Goal: Task Accomplishment & Management: Use online tool/utility

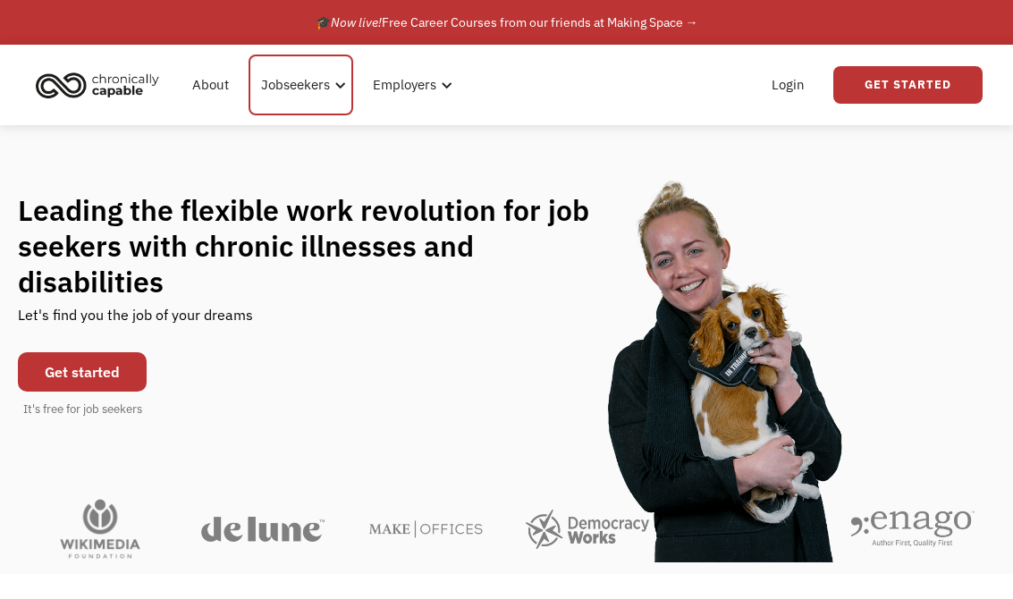
click at [302, 81] on div "Jobseekers" at bounding box center [295, 84] width 69 height 21
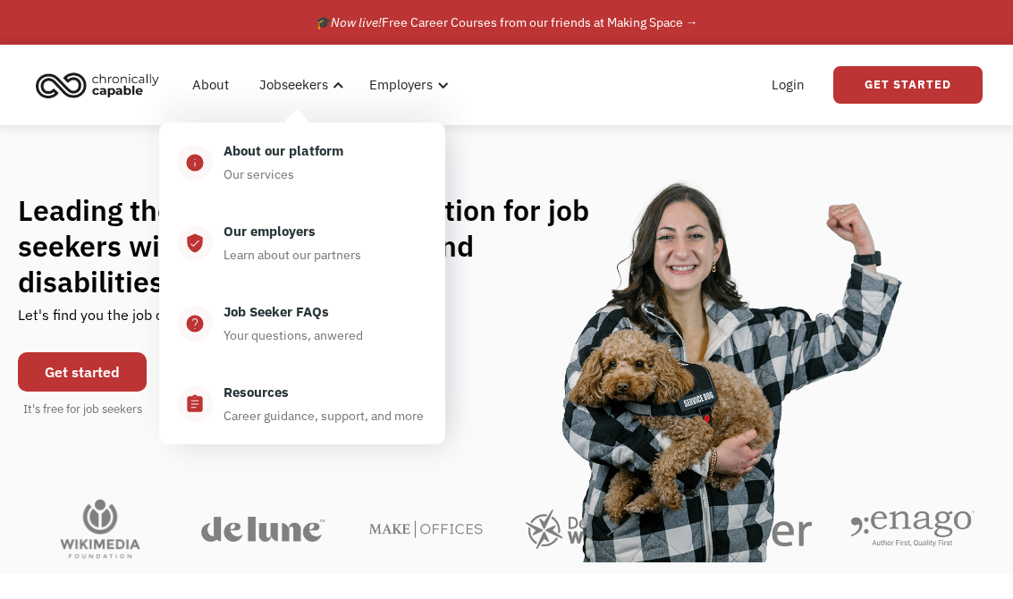
click at [536, 300] on h1 "Leading the flexible work revolution for job seekers with chronic illnesses and…" at bounding box center [311, 245] width 587 height 107
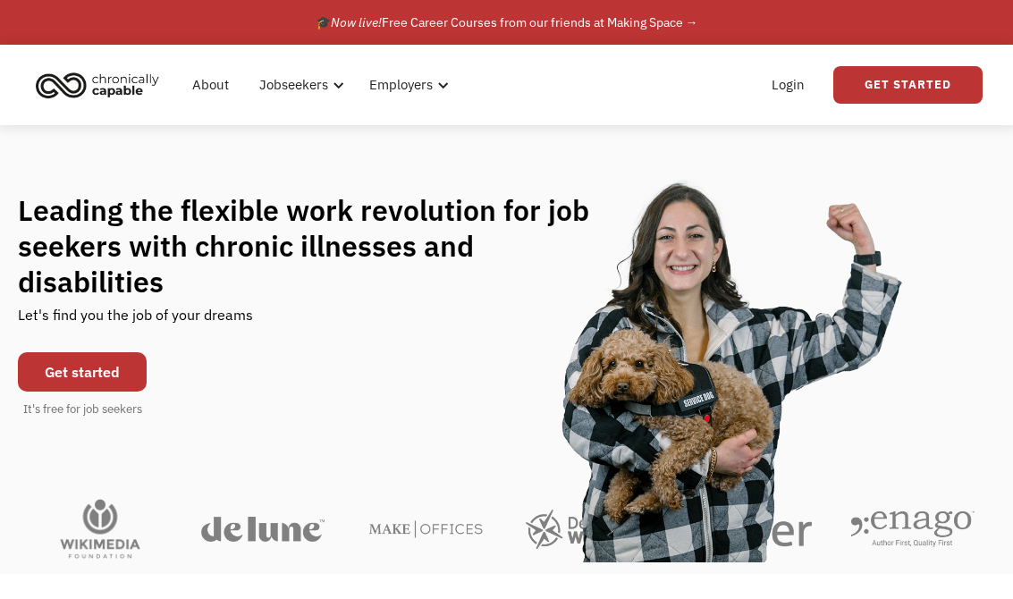
click at [97, 378] on link "Get started" at bounding box center [82, 371] width 129 height 39
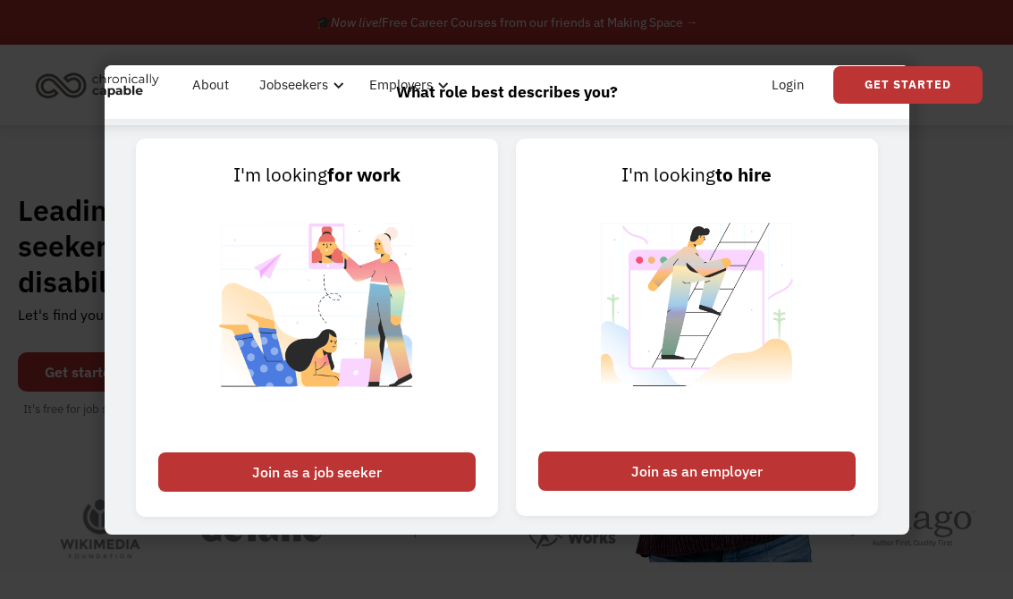
click at [351, 482] on div "Join as a job seeker" at bounding box center [317, 472] width 318 height 39
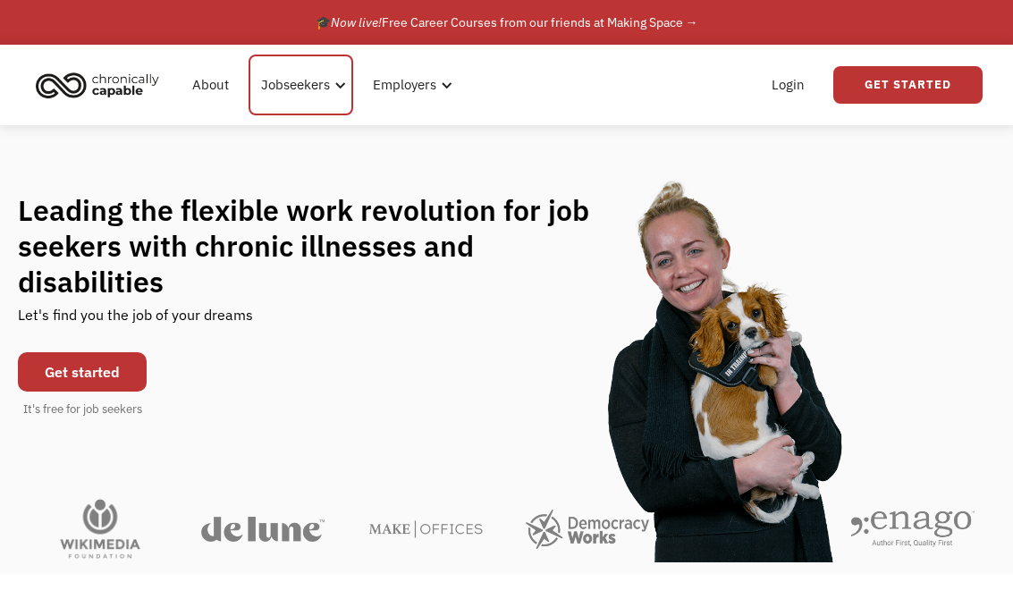
click at [291, 95] on div "Jobseekers" at bounding box center [295, 84] width 69 height 21
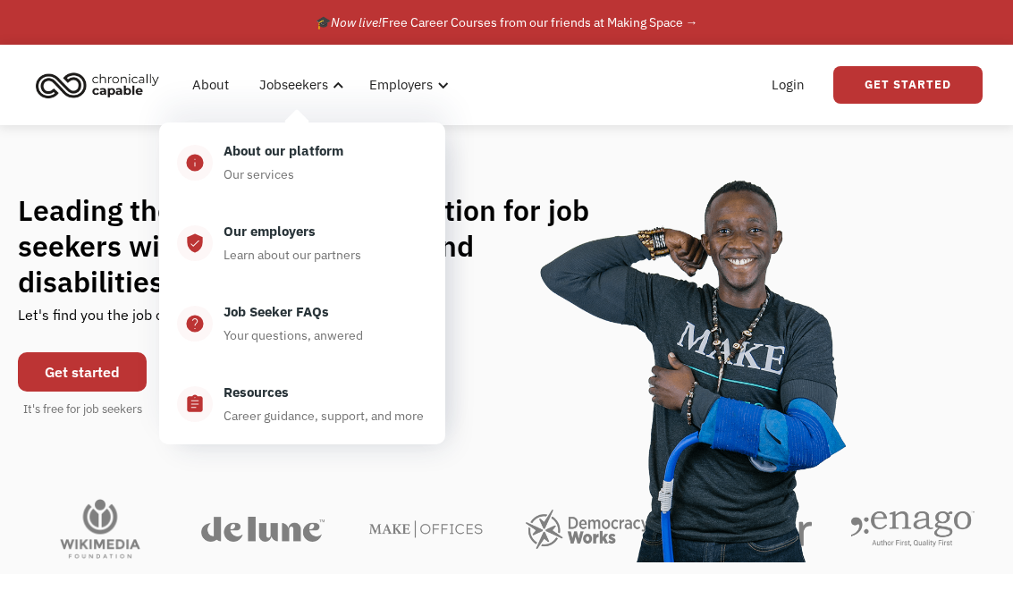
click at [347, 417] on div "Career guidance, support, and more" at bounding box center [324, 415] width 200 height 21
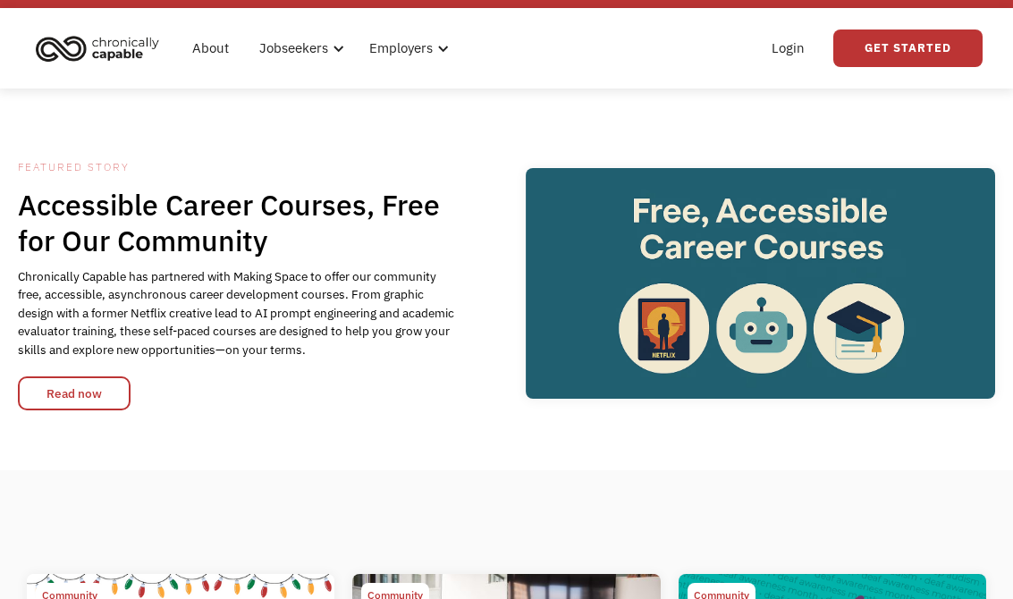
scroll to position [37, 0]
click at [96, 379] on link "Read now" at bounding box center [74, 394] width 113 height 34
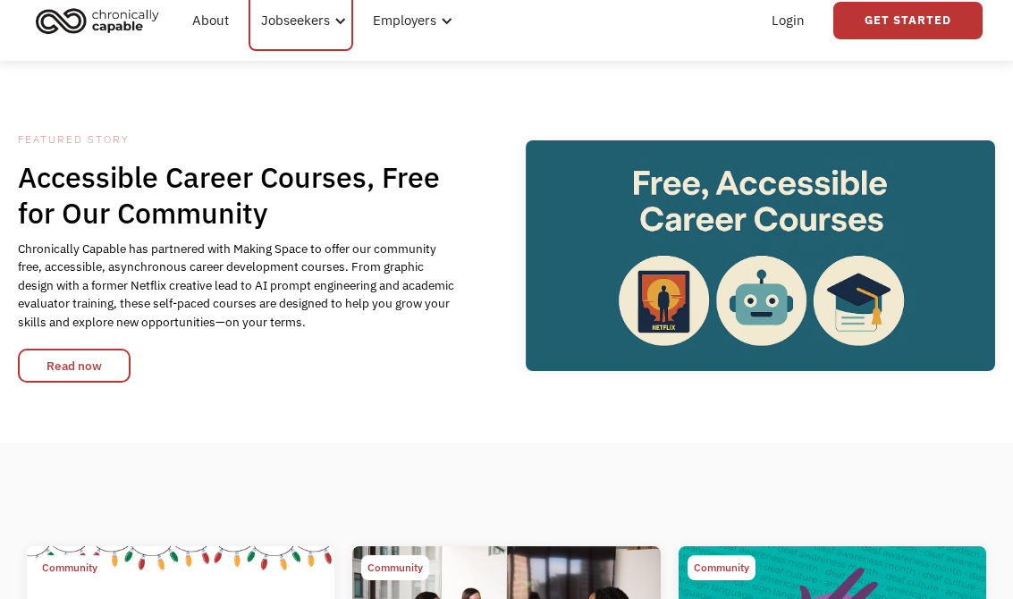
click at [297, 26] on div "Jobseekers" at bounding box center [295, 21] width 69 height 21
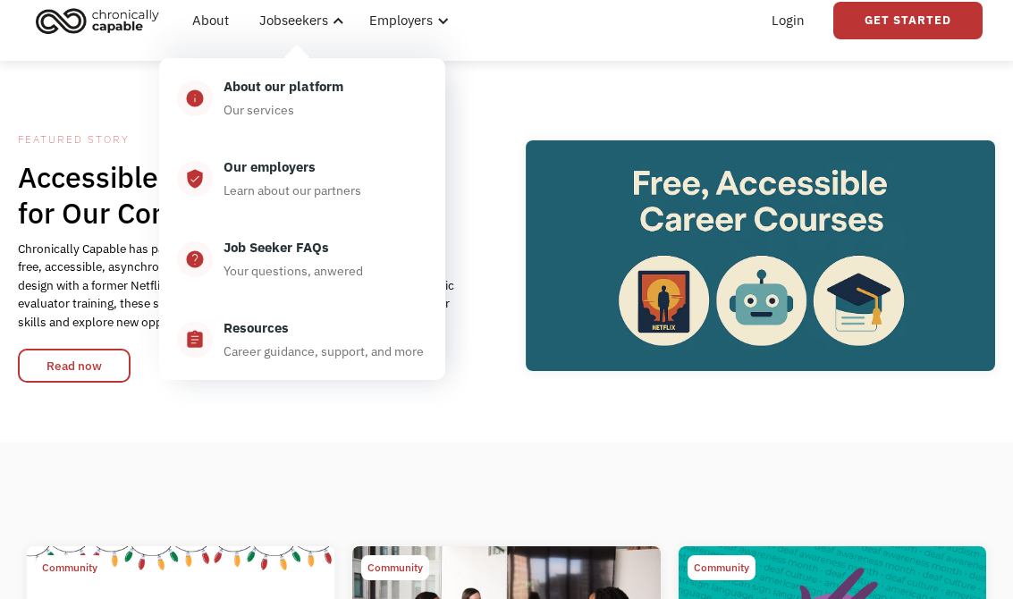
click at [343, 109] on div "About our platform Our services" at bounding box center [320, 98] width 215 height 45
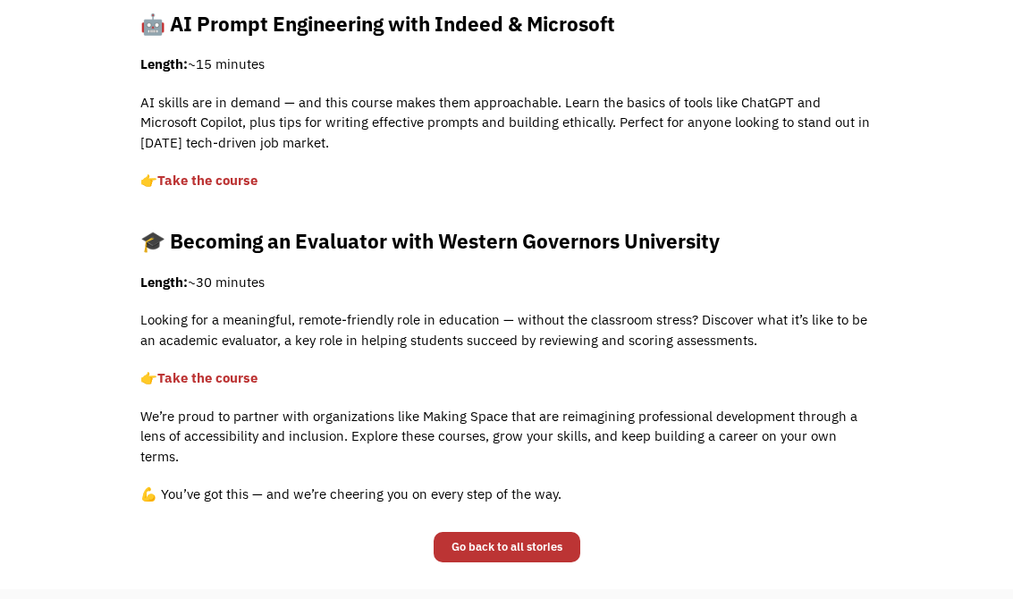
scroll to position [960, 0]
click at [208, 371] on link "Take the course" at bounding box center [207, 379] width 100 height 17
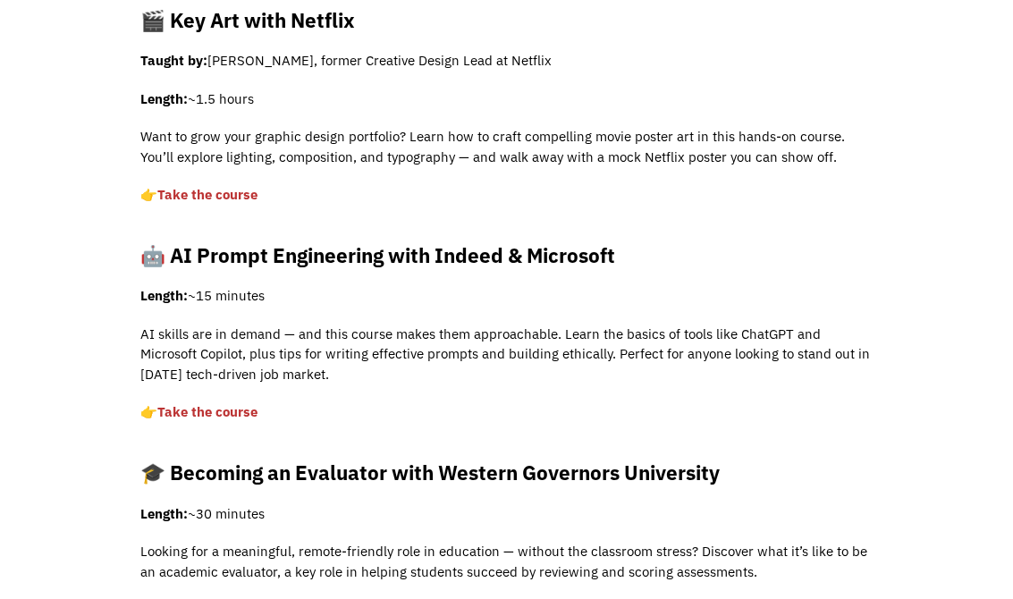
scroll to position [727, 0]
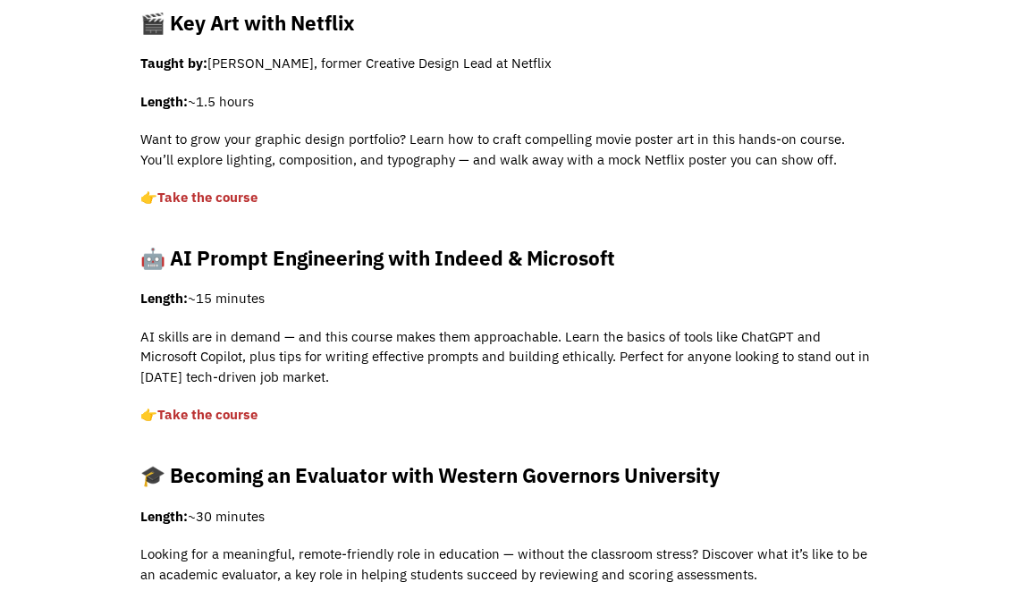
click at [198, 406] on link "Take the course ‍" at bounding box center [207, 414] width 100 height 17
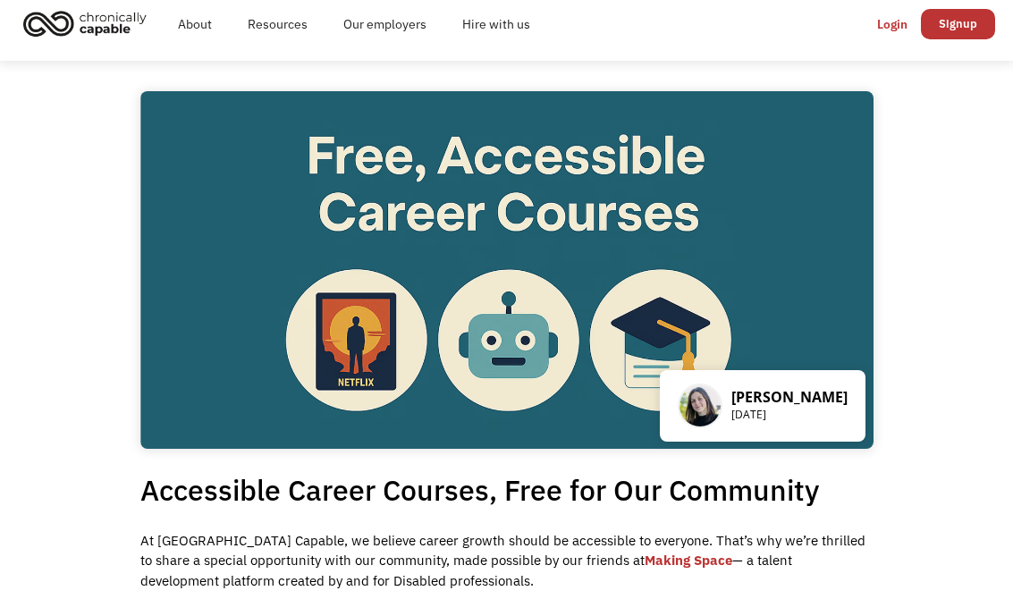
scroll to position [0, 0]
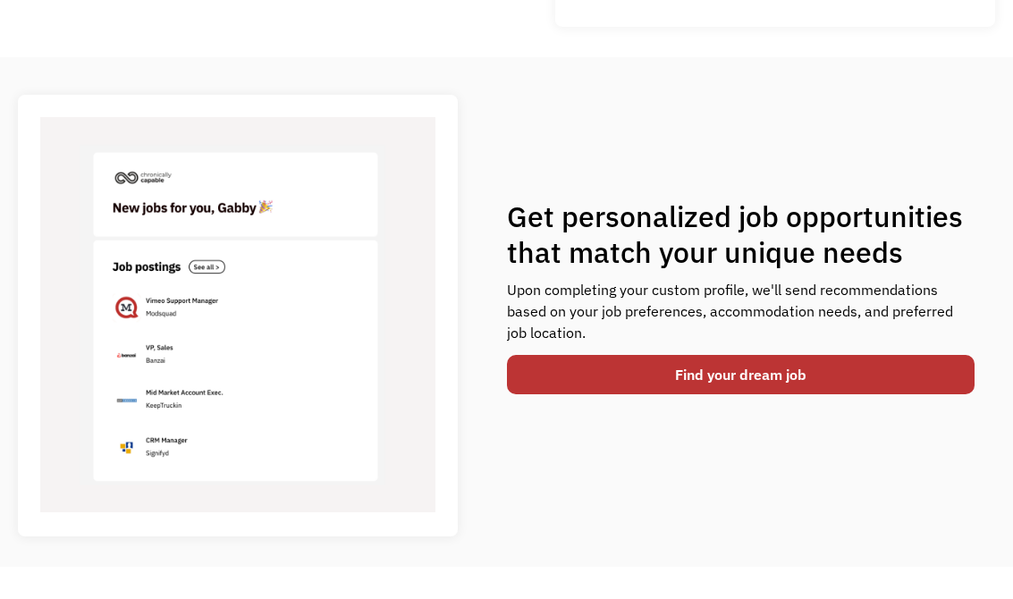
scroll to position [604, 0]
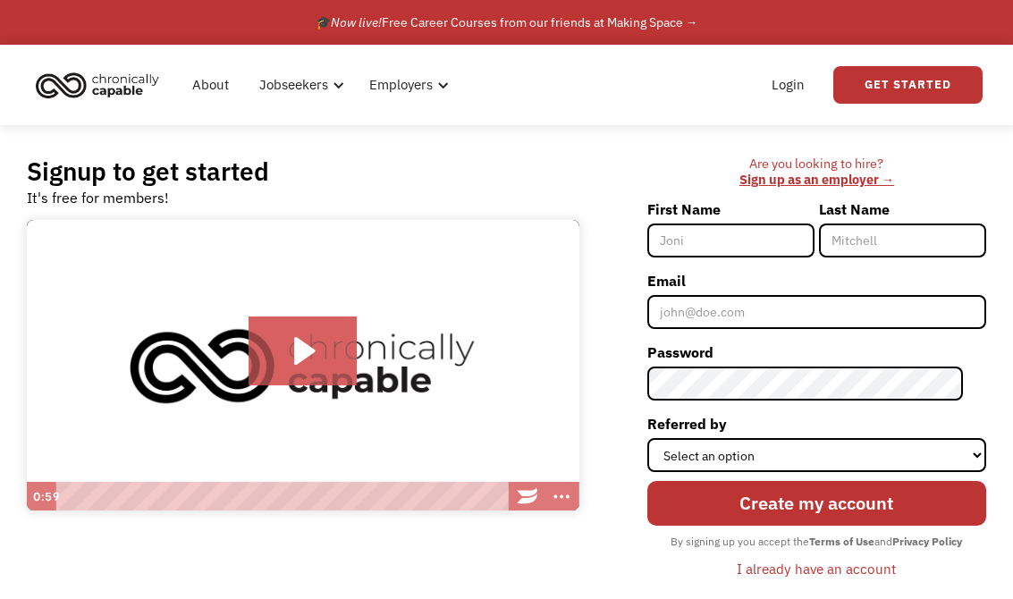
click at [782, 80] on link "Login" at bounding box center [788, 84] width 55 height 57
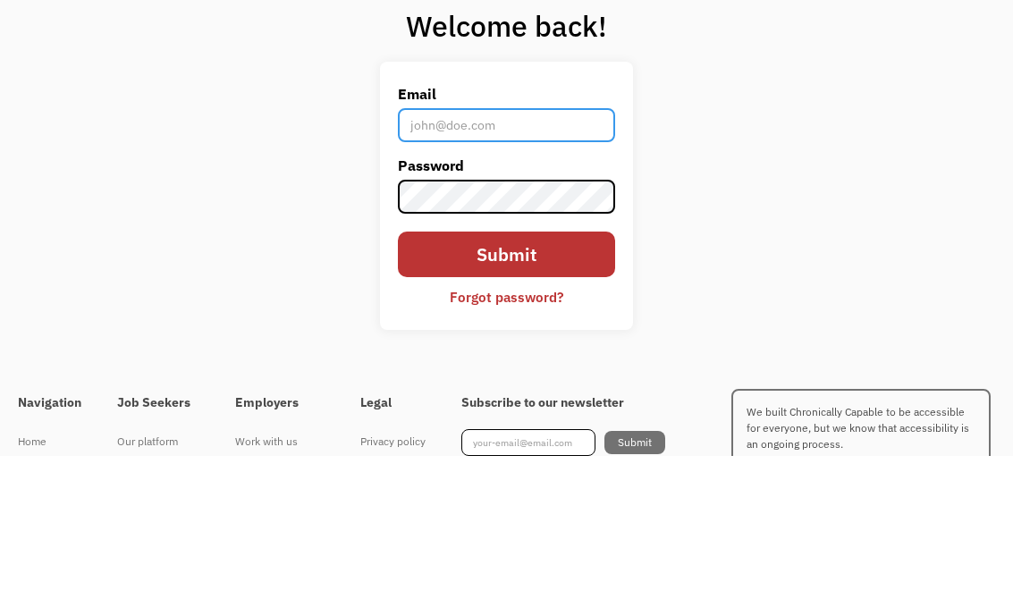
type input "[EMAIL_ADDRESS][DOMAIN_NAME]"
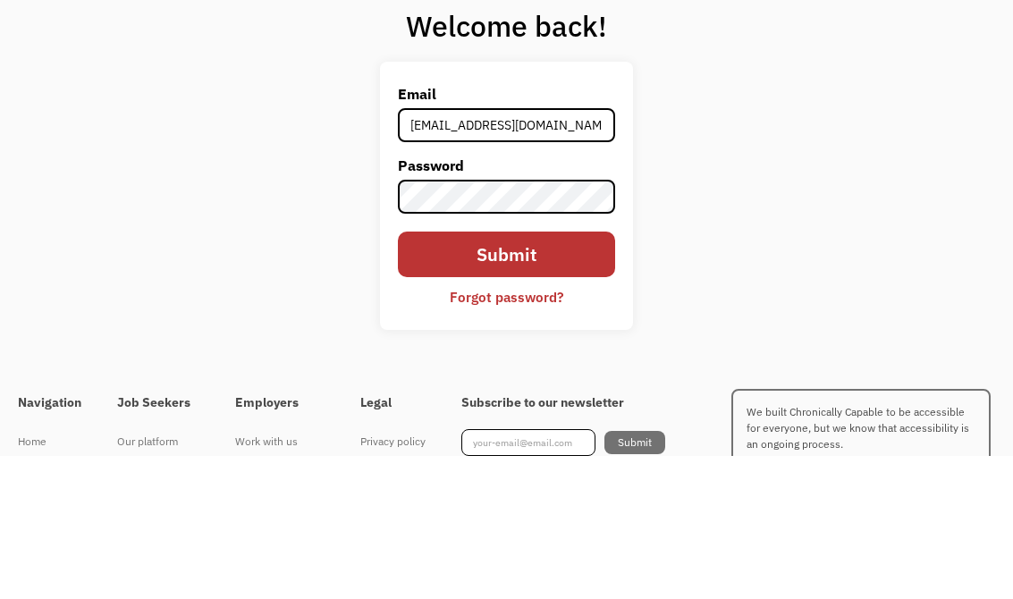
click at [506, 375] on input "Submit" at bounding box center [506, 398] width 217 height 46
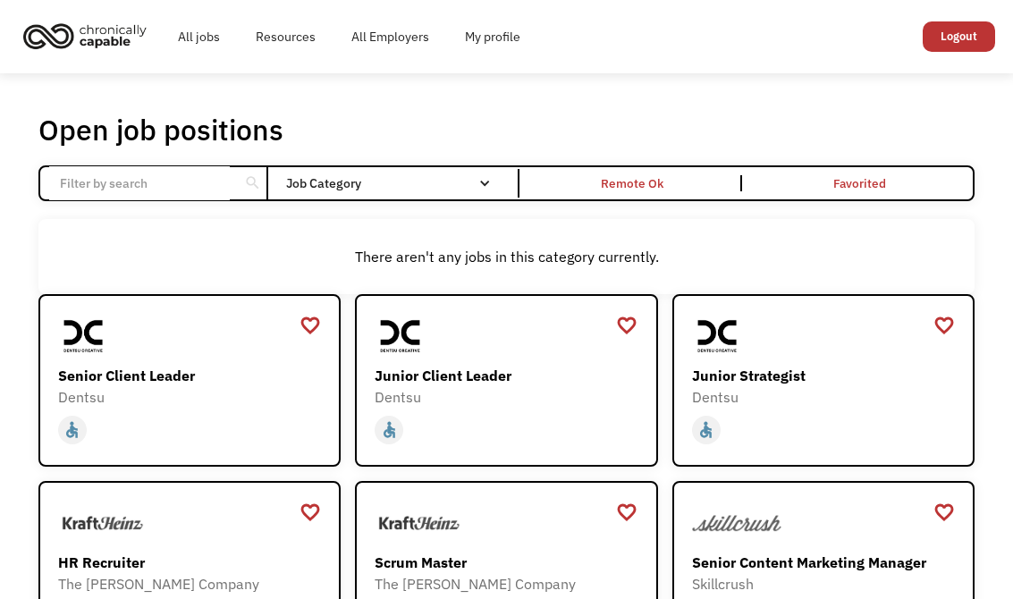
click at [481, 190] on div "Email Form" at bounding box center [485, 183] width 13 height 13
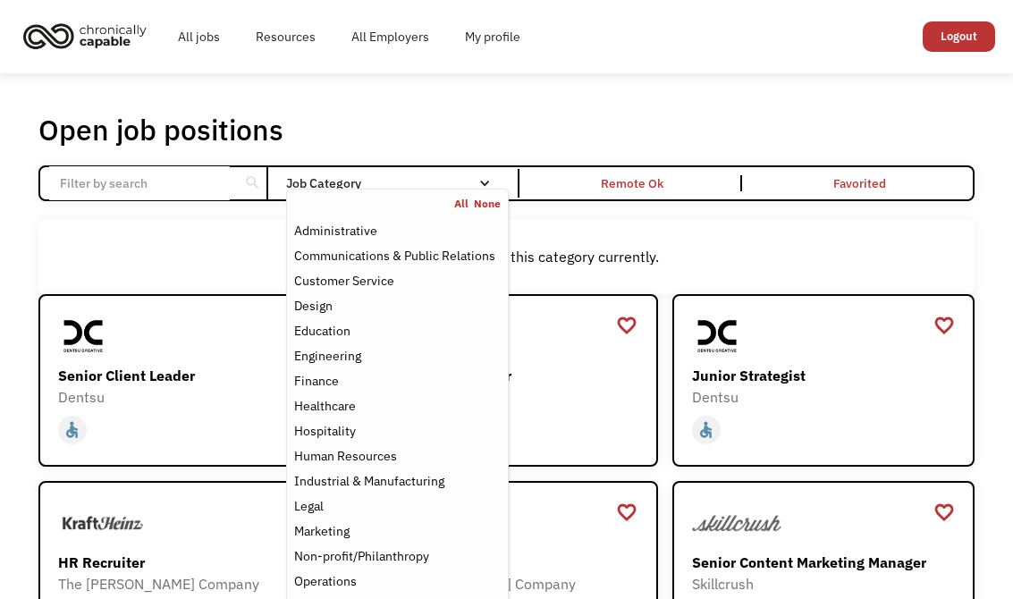
click at [639, 182] on div "Remote Ok" at bounding box center [632, 183] width 63 height 21
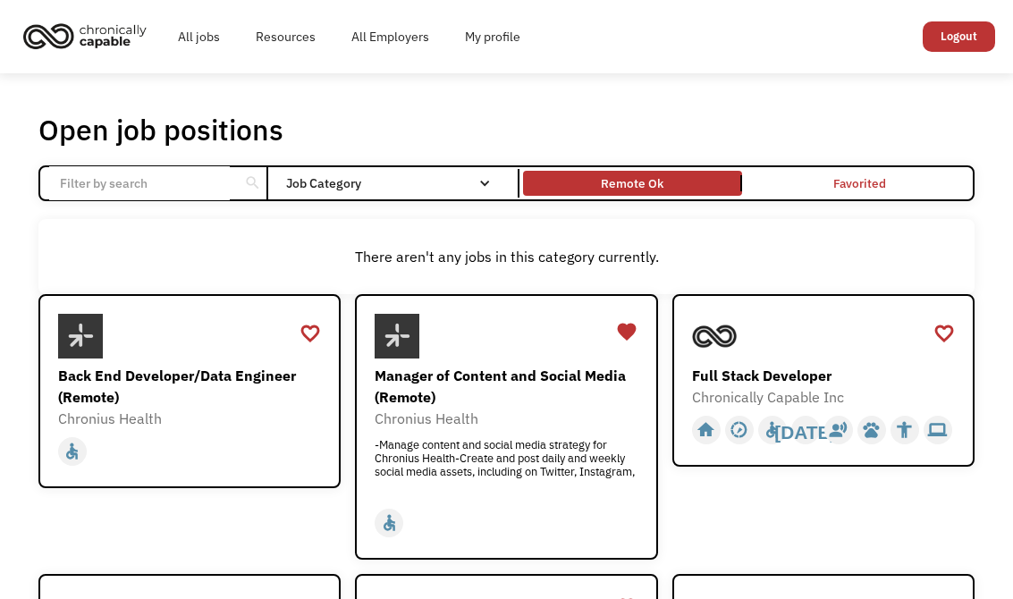
click at [477, 179] on div "Job Category" at bounding box center [397, 183] width 223 height 29
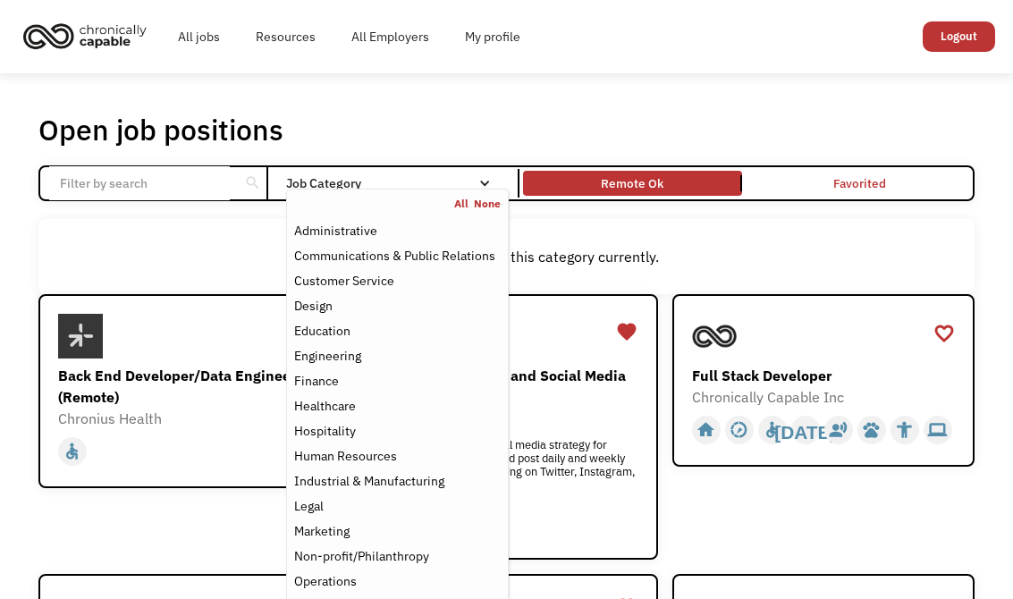
click at [165, 178] on input "Email Form" at bounding box center [140, 183] width 182 height 34
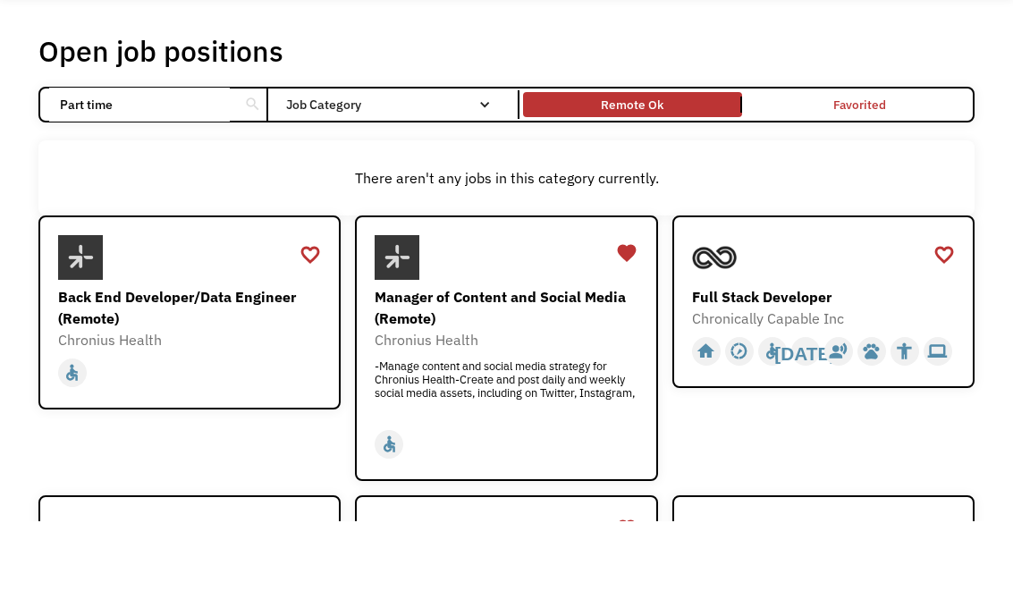
scroll to position [79, 0]
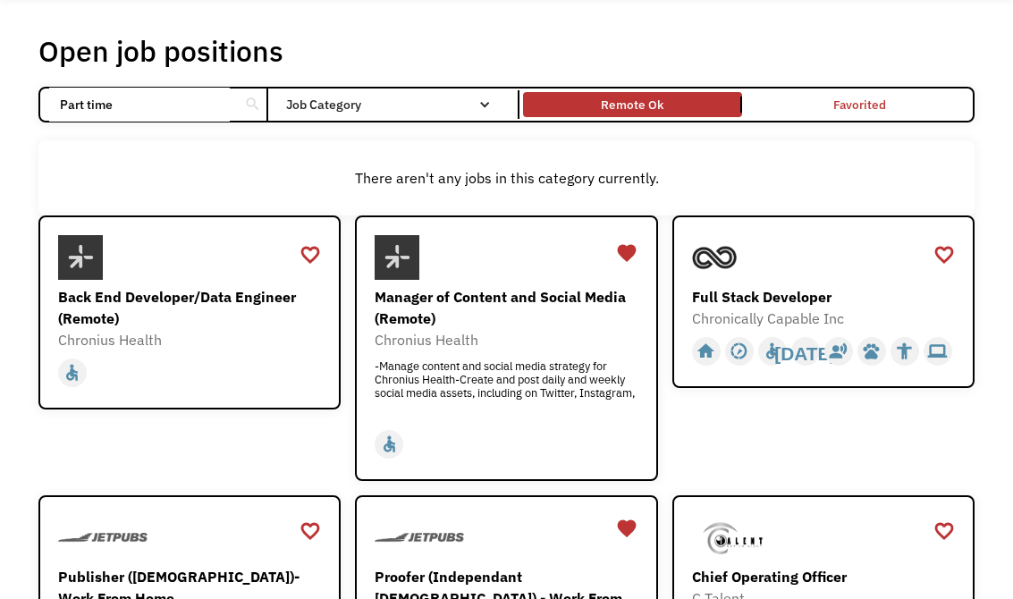
click at [208, 105] on input "Part time" at bounding box center [140, 105] width 182 height 34
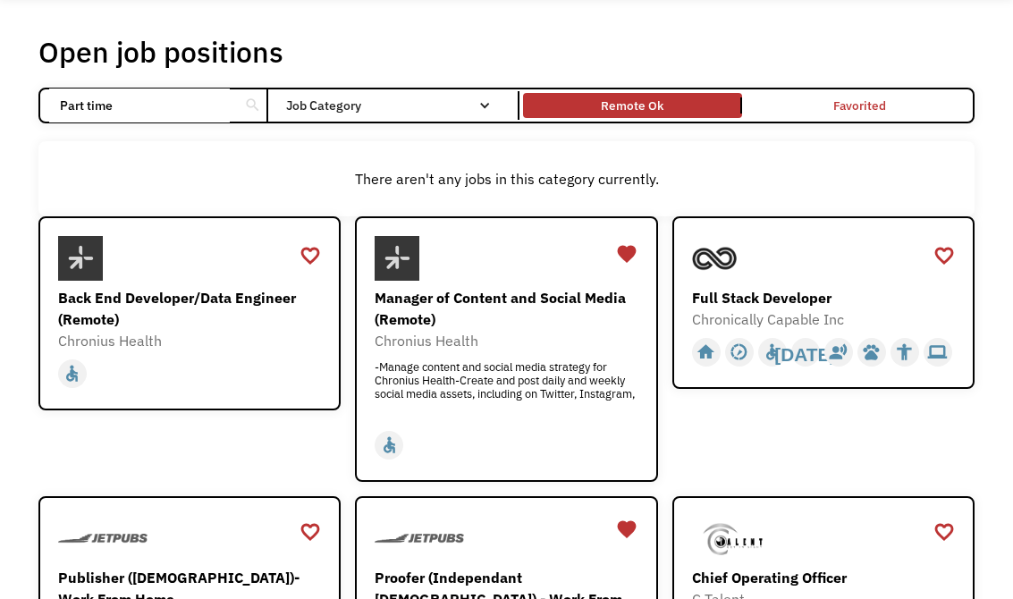
type input "Part time"
click input "Email Form" at bounding box center [0, 0] width 0 height 0
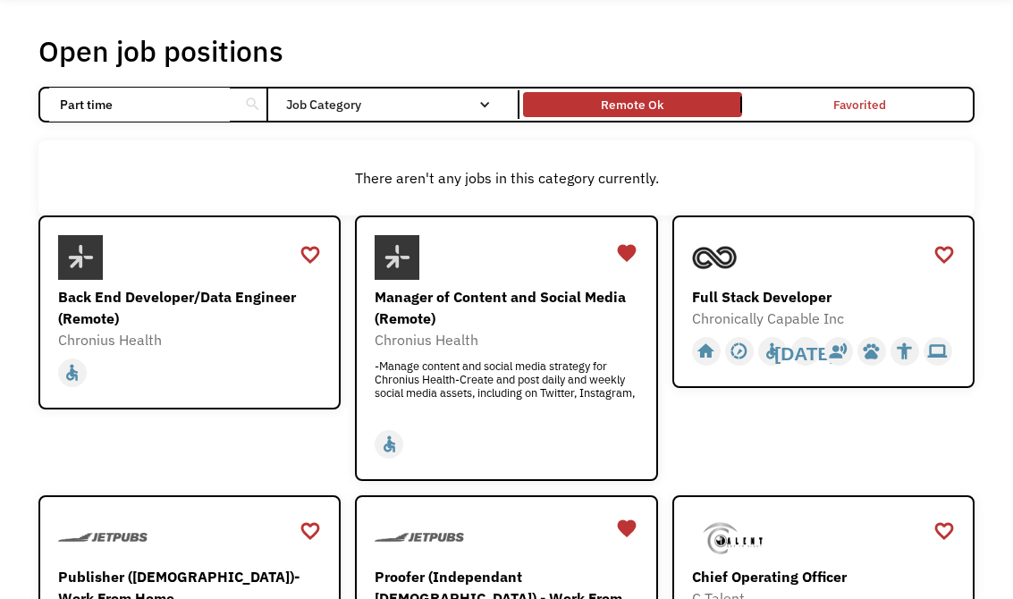
scroll to position [79, 0]
click at [646, 106] on div "Remote Ok" at bounding box center [632, 104] width 63 height 21
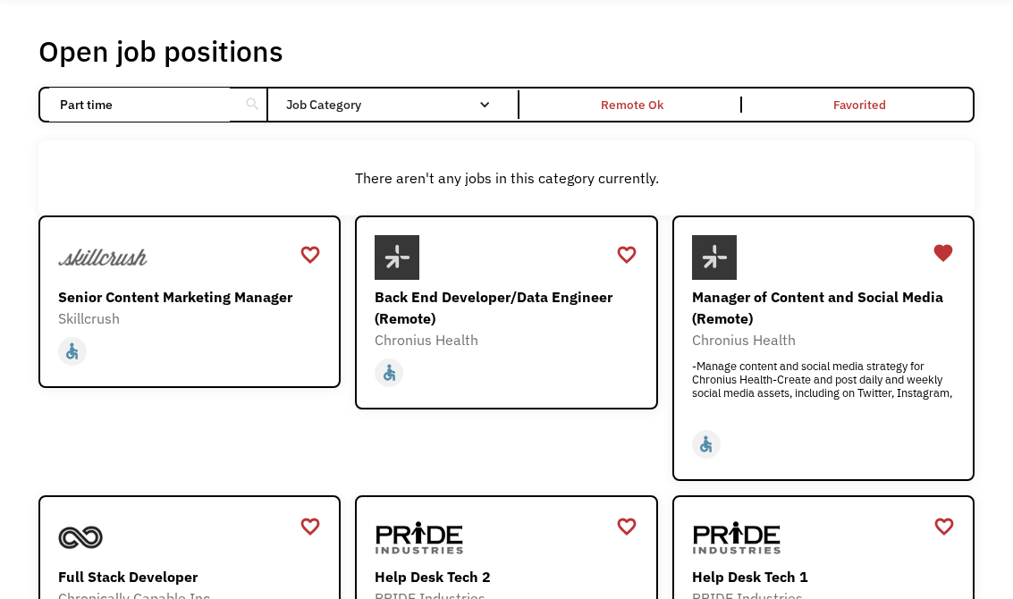
click at [220, 308] on div "Senior Content Marketing Manager" at bounding box center [192, 296] width 268 height 21
click at [473, 111] on div "Job Category" at bounding box center [397, 104] width 223 height 13
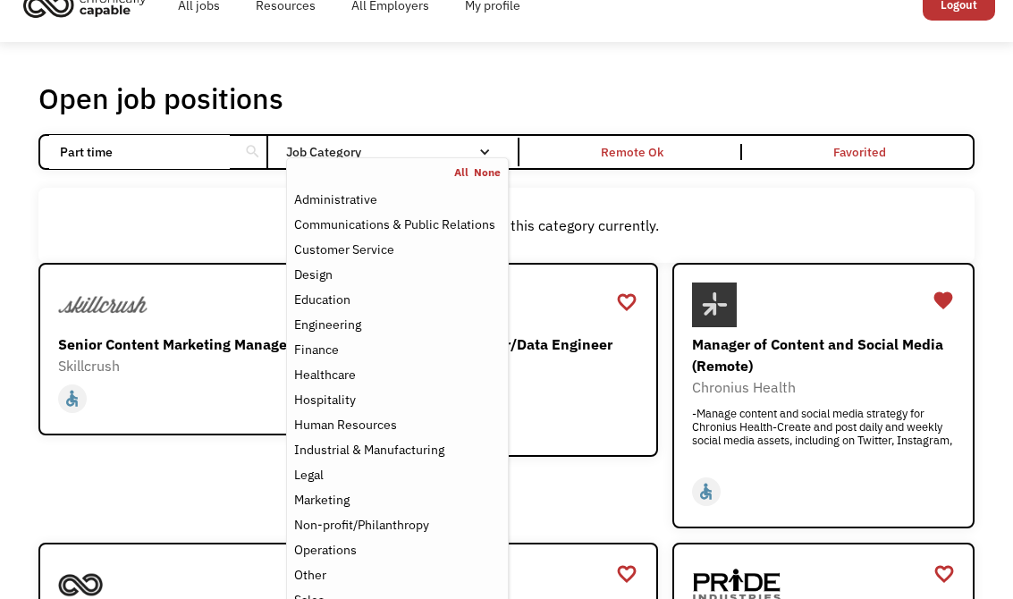
click at [815, 207] on div "There aren't any jobs in this category currently." at bounding box center [506, 226] width 937 height 75
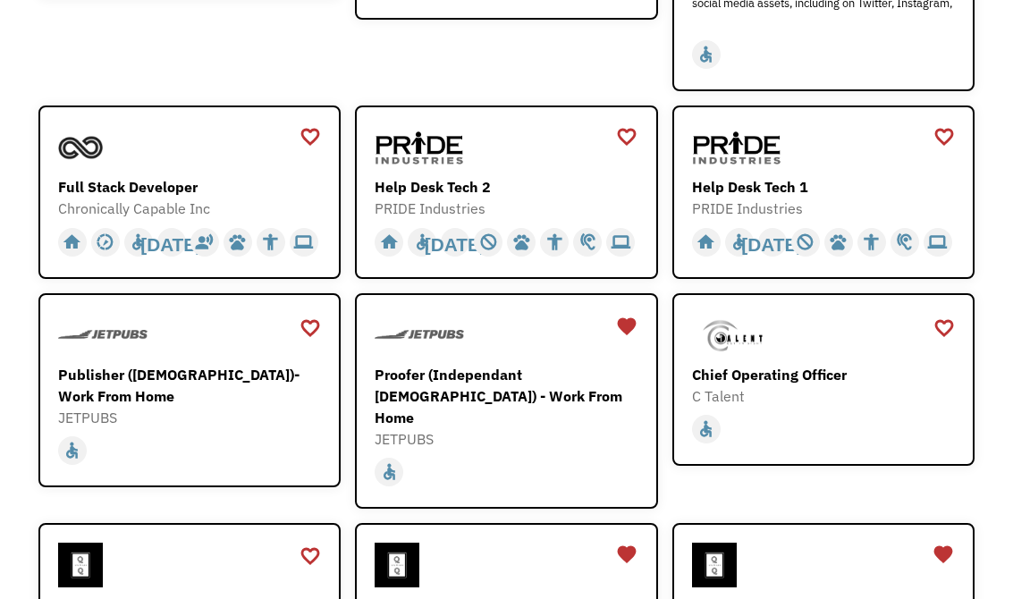
scroll to position [469, 0]
click at [478, 372] on div "Proofer (Independant [DEMOGRAPHIC_DATA]) - Work From Home" at bounding box center [509, 396] width 268 height 64
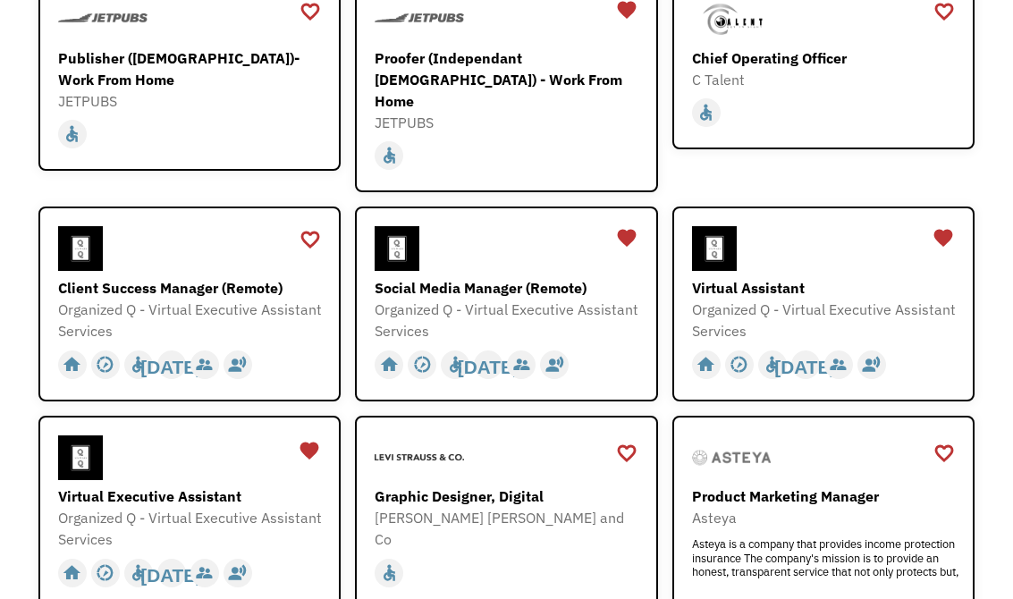
scroll to position [785, 0]
click at [800, 278] on div "Virtual Assistant" at bounding box center [826, 287] width 268 height 21
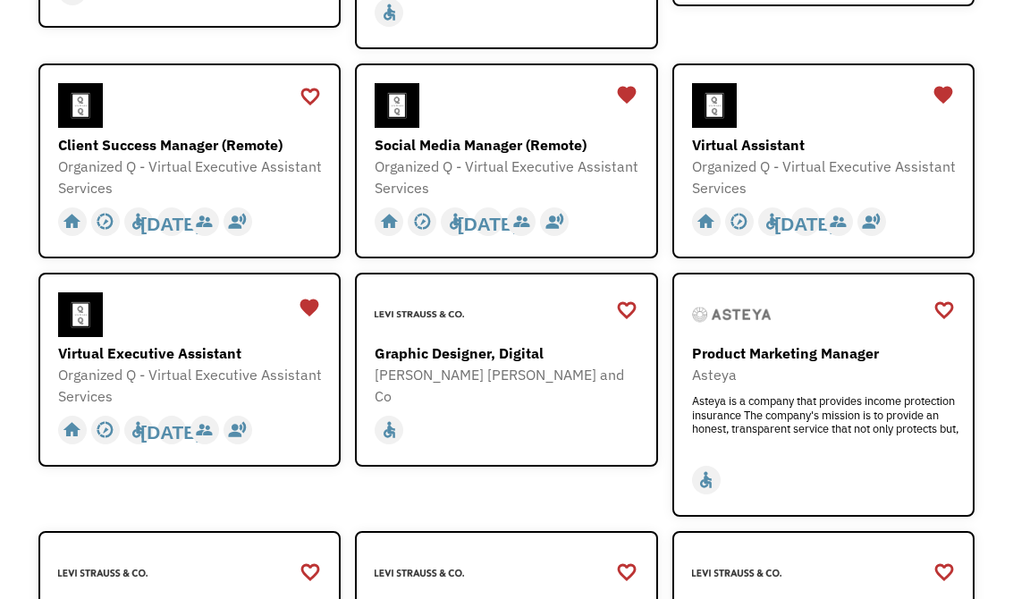
scroll to position [928, 0]
click at [208, 343] on div "Virtual Executive Assistant" at bounding box center [192, 353] width 268 height 21
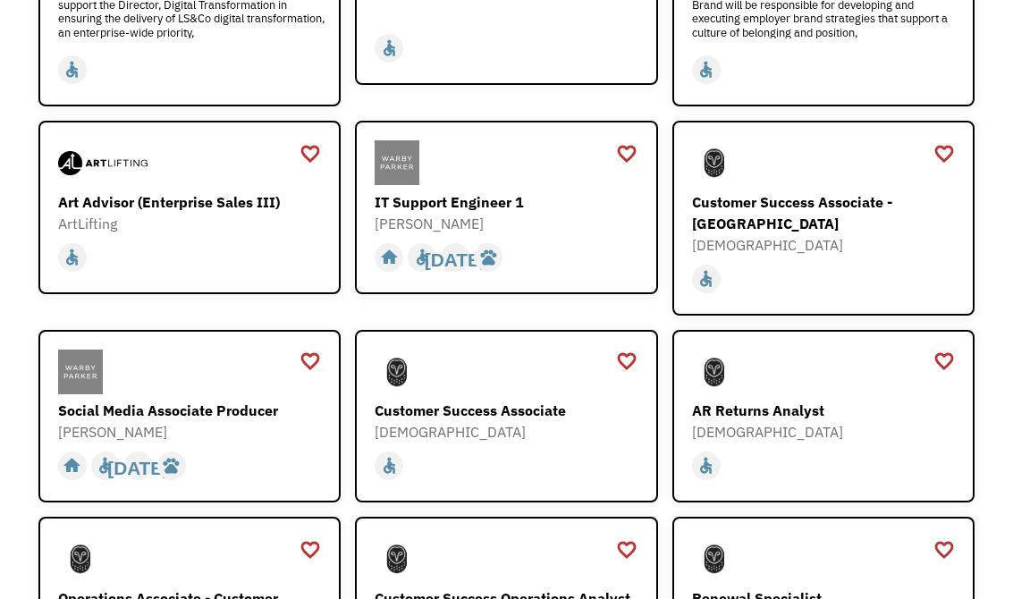
scroll to position [1640, 0]
click at [482, 400] on div "Customer Success Associate" at bounding box center [509, 410] width 268 height 21
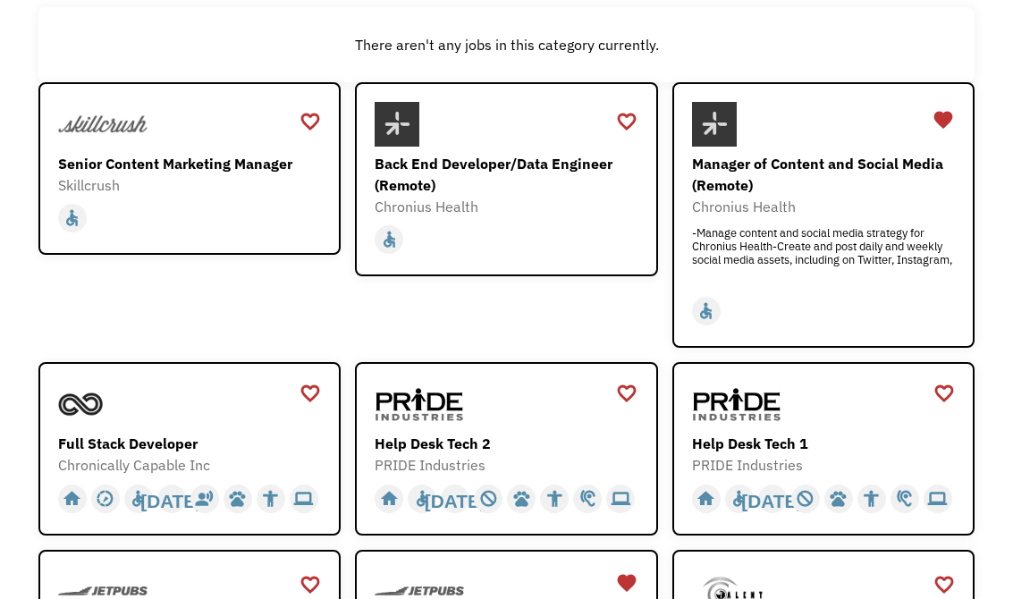
scroll to position [71, 0]
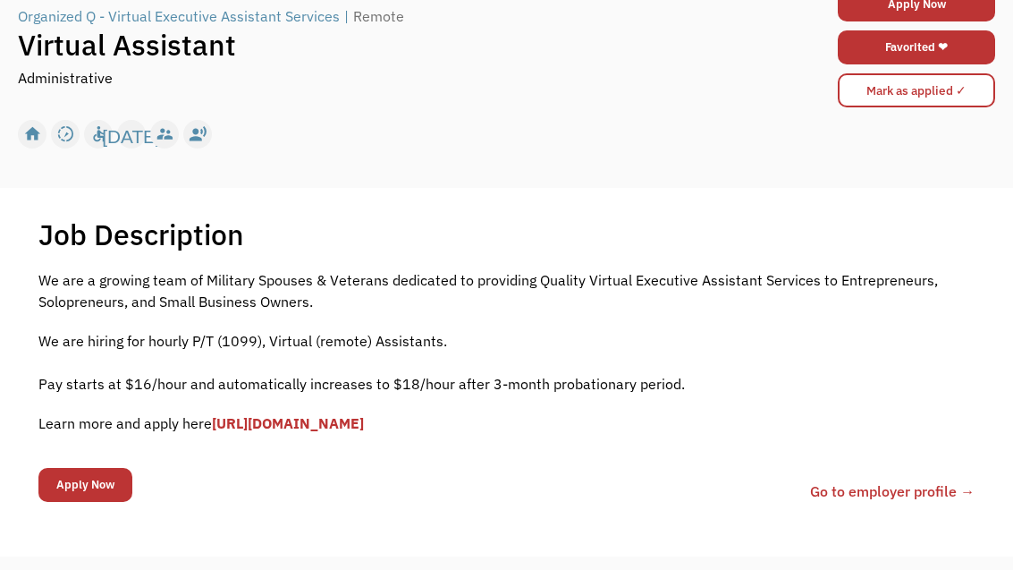
scroll to position [162, 0]
click at [353, 432] on link "[URL][DOMAIN_NAME]" at bounding box center [288, 423] width 152 height 18
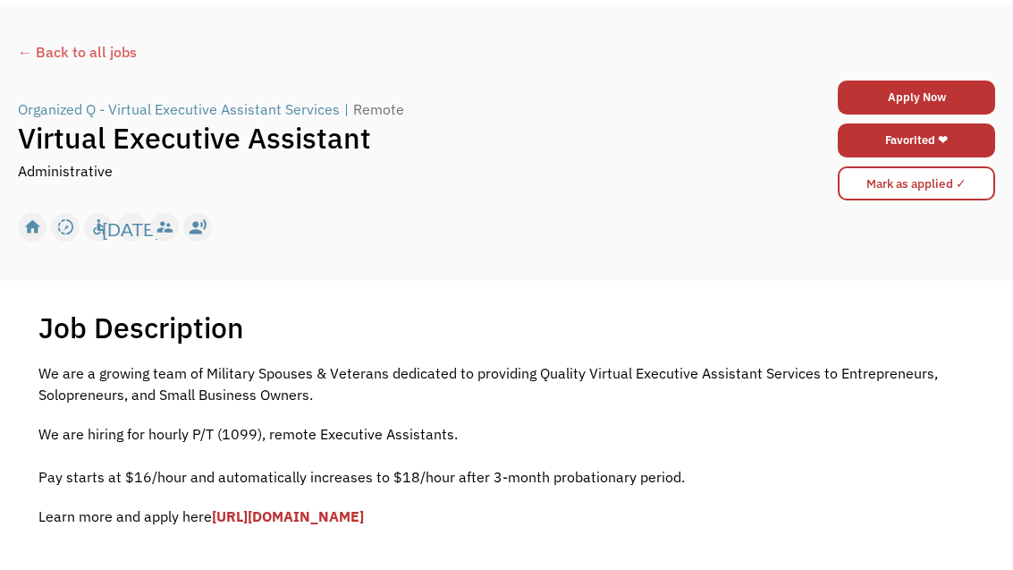
scroll to position [190, 0]
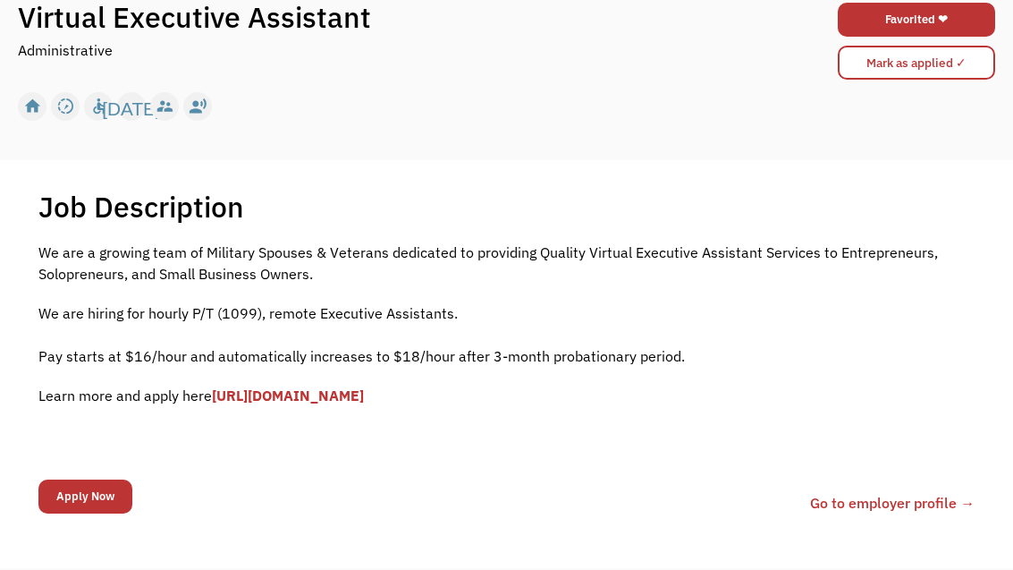
click at [340, 402] on link "[URL][DOMAIN_NAME]" at bounding box center [288, 395] width 152 height 18
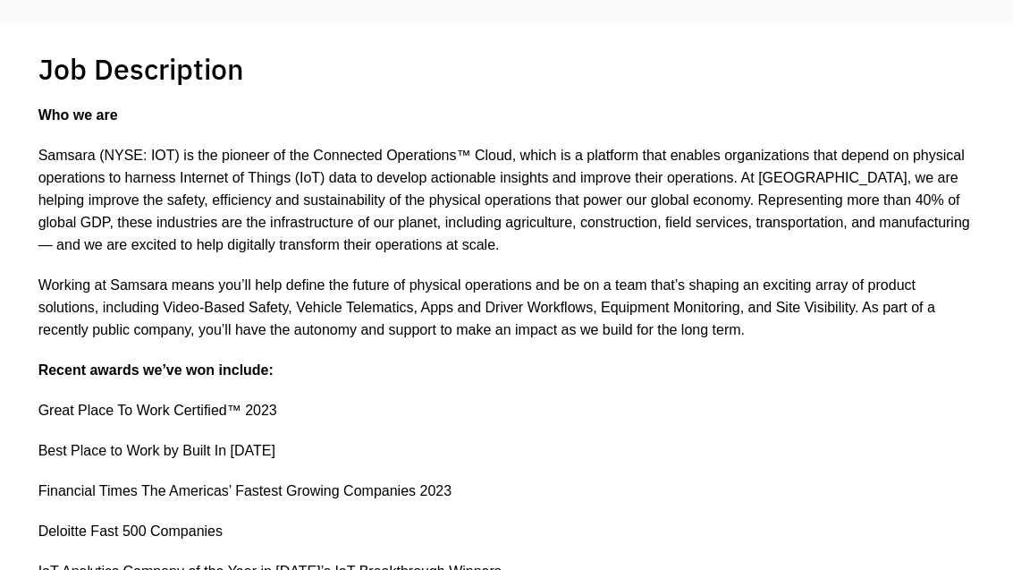
scroll to position [318, 0]
